Goal: Entertainment & Leisure: Consume media (video, audio)

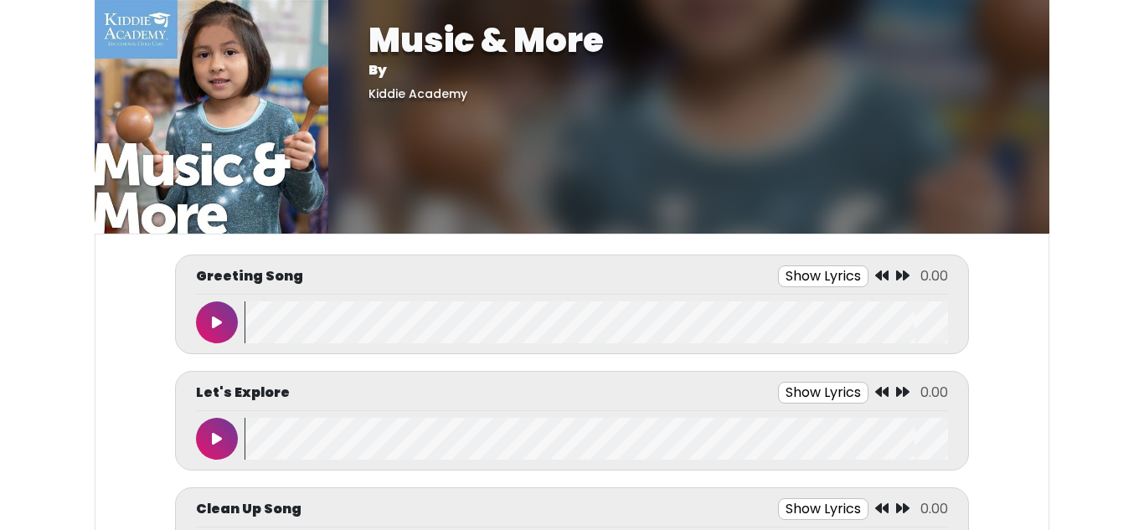
click at [826, 286] on button "Show Lyrics" at bounding box center [823, 276] width 90 height 22
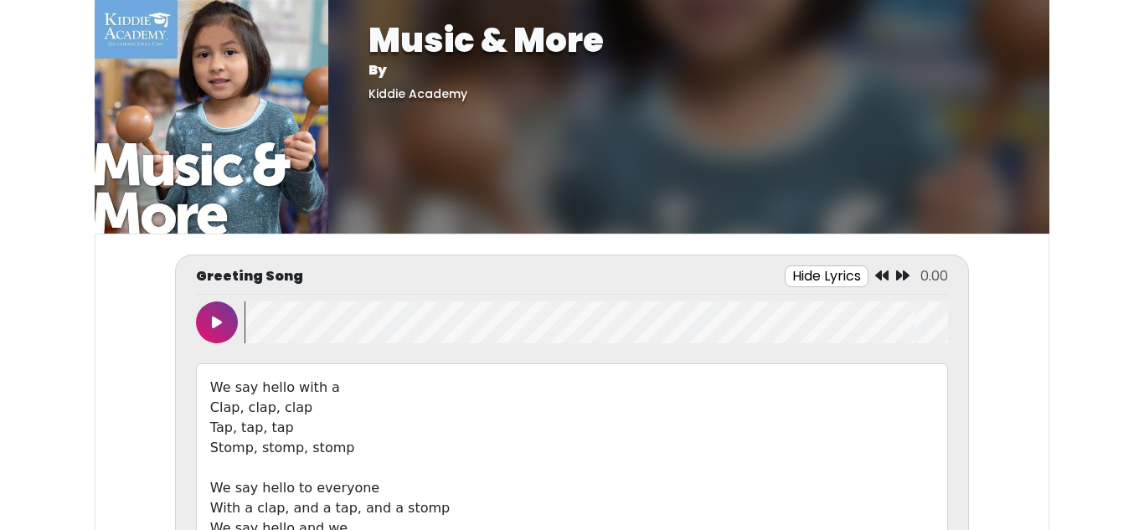
click at [826, 286] on button "Hide Lyrics" at bounding box center [827, 276] width 84 height 22
